Goal: Find specific page/section: Find specific page/section

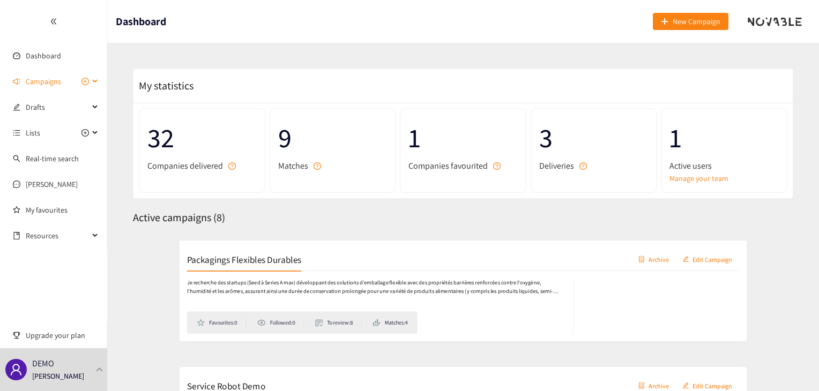
click at [57, 81] on span "Campaigns" at bounding box center [43, 81] width 35 height 21
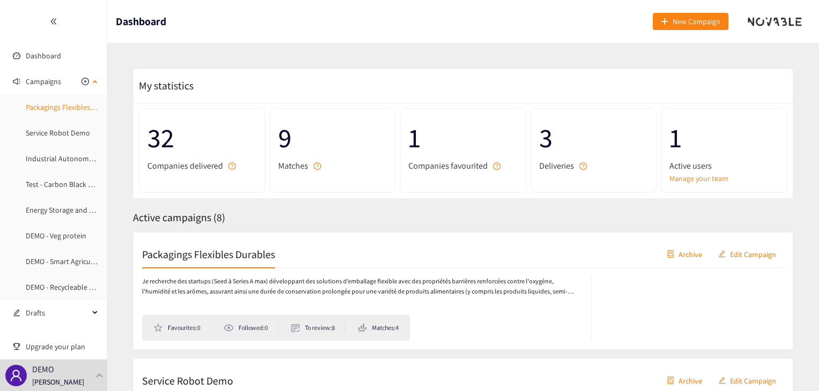
click at [61, 108] on link "Packagings Flexibles Durables" at bounding box center [73, 107] width 95 height 10
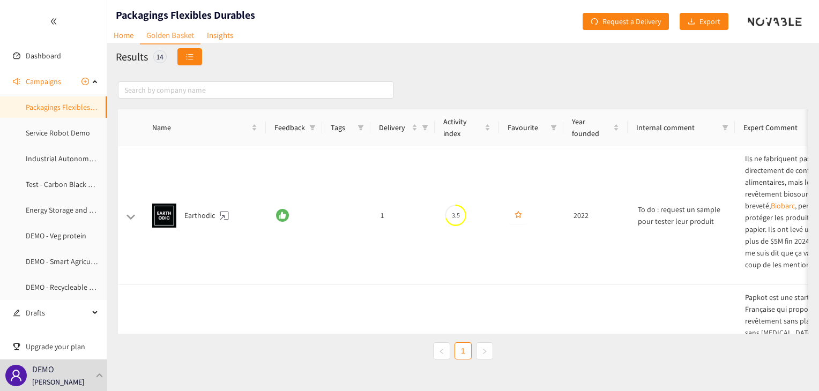
click at [192, 58] on icon "unordered-list" at bounding box center [189, 56] width 7 height 7
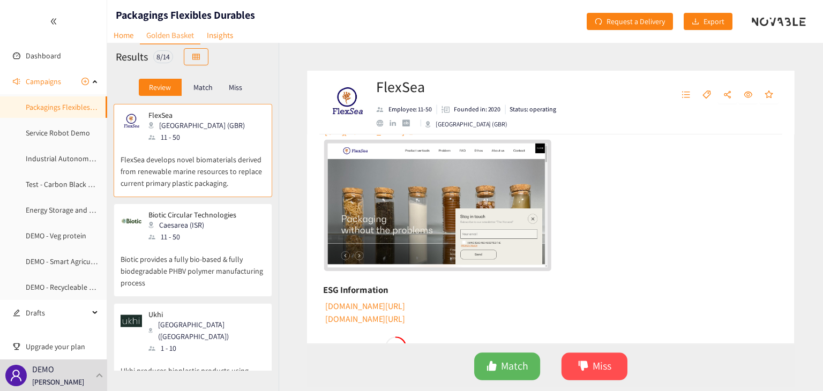
scroll to position [214, 0]
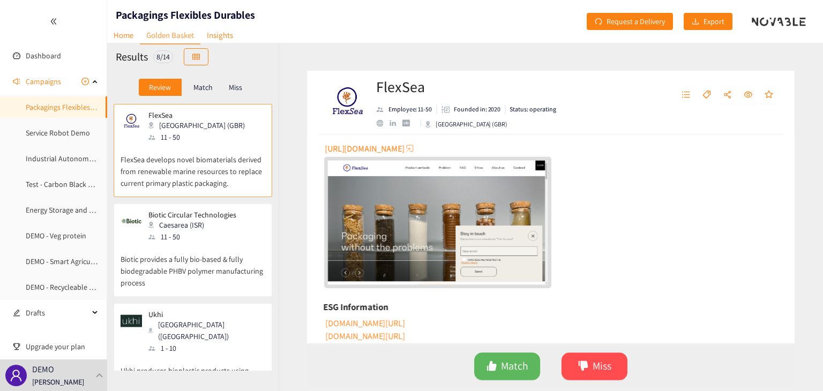
click at [260, 253] on p "Biotic provides a fully bio-based & fully biodegradable PHBV polymer manufactur…" at bounding box center [193, 266] width 145 height 46
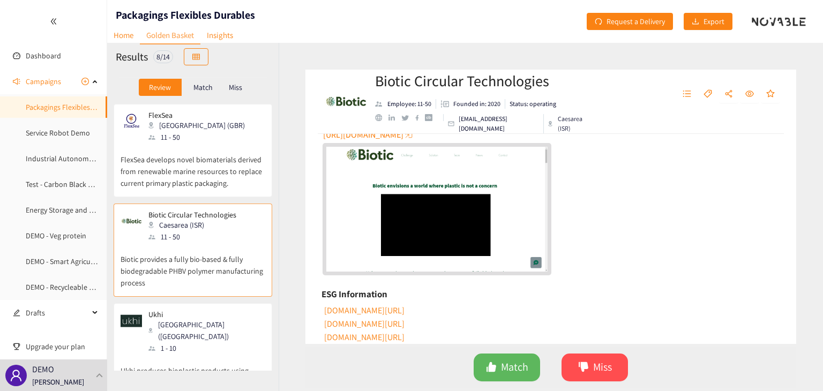
scroll to position [268, 0]
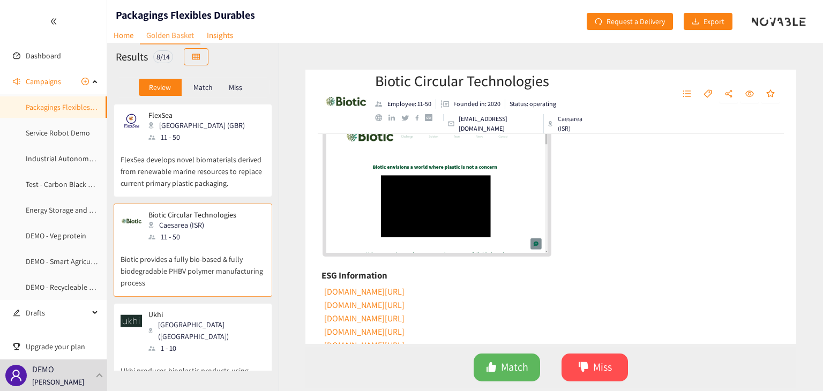
click at [171, 327] on div "[GEOGRAPHIC_DATA] ([GEOGRAPHIC_DATA])" at bounding box center [206, 331] width 116 height 24
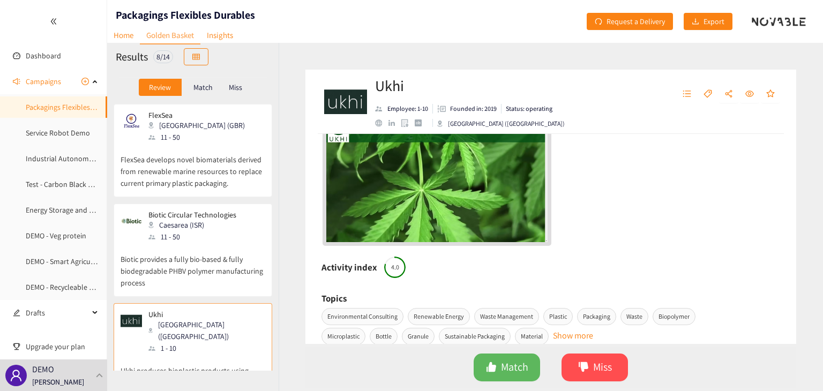
click at [199, 87] on p "Match" at bounding box center [202, 87] width 19 height 9
